Goal: Check status

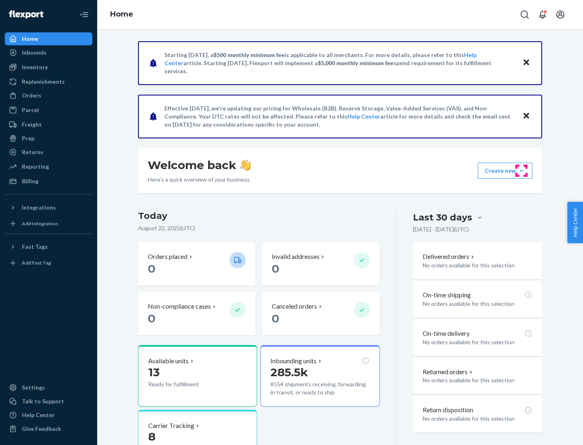
click at [521, 171] on button "Create new Create new inbound Create new order Create new product" at bounding box center [505, 171] width 55 height 16
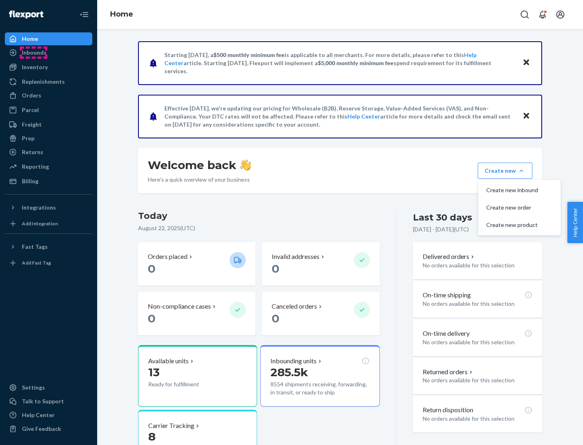
click at [34, 53] on div "Inbounds" at bounding box center [34, 53] width 25 height 8
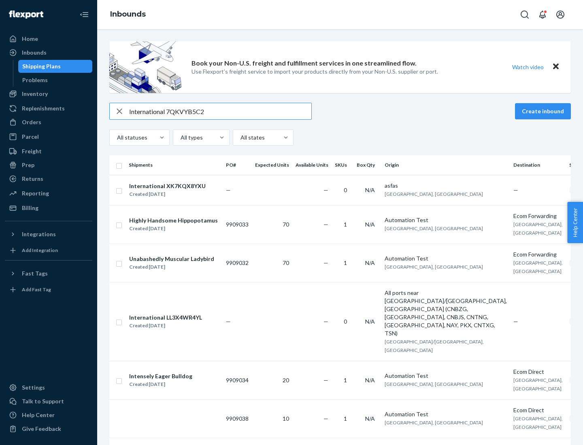
type input "International 7QKVYB5C29"
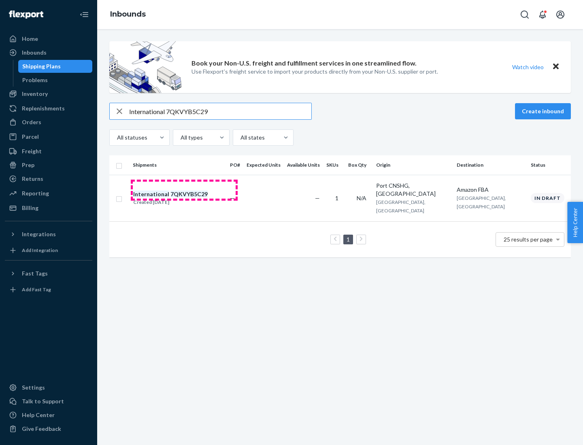
click at [184, 198] on div "Created [DATE]" at bounding box center [170, 202] width 74 height 8
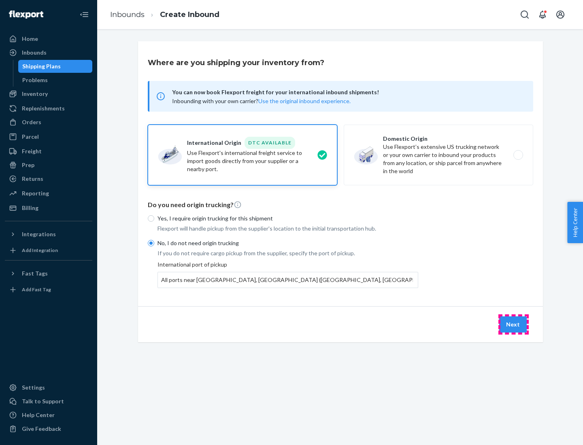
click at [513, 324] on button "Next" at bounding box center [513, 325] width 28 height 16
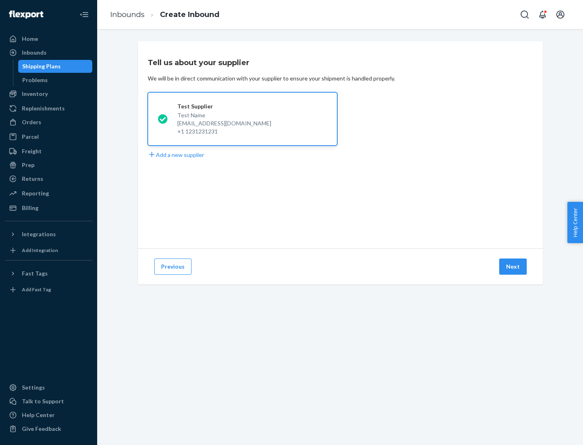
click at [513, 267] on button "Next" at bounding box center [513, 267] width 28 height 16
